Goal: Information Seeking & Learning: Learn about a topic

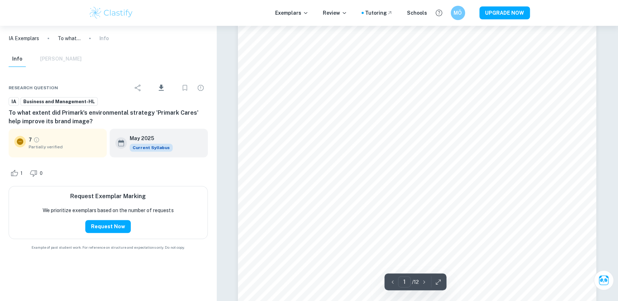
scroll to position [163, 0]
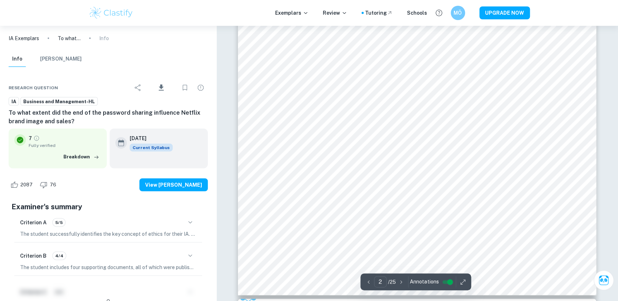
scroll to position [815, 0]
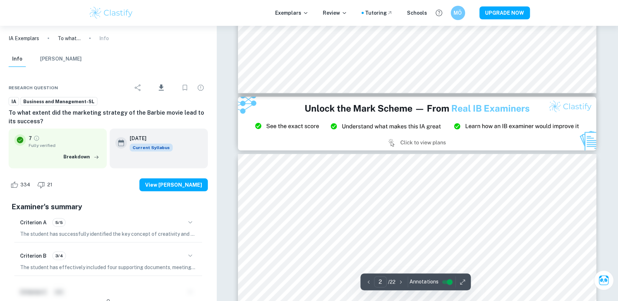
type input "3"
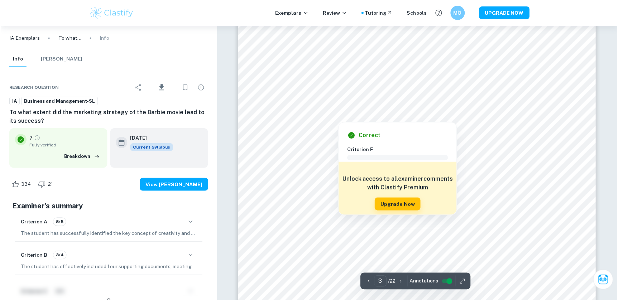
scroll to position [1268, 0]
